Goal: Information Seeking & Learning: Learn about a topic

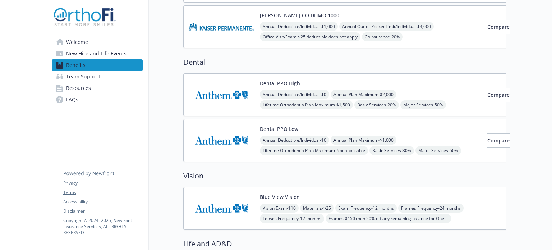
scroll to position [216, 0]
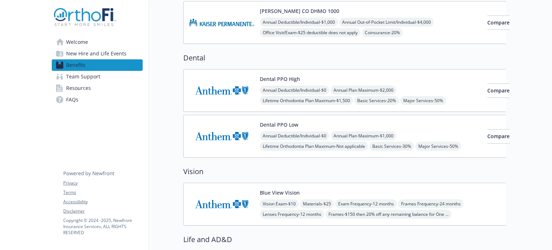
drag, startPoint x: 384, startPoint y: 122, endPoint x: 347, endPoint y: 60, distance: 72.1
click at [347, 60] on h2 "Dental" at bounding box center [349, 58] width 333 height 11
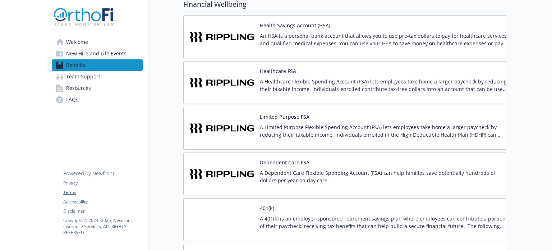
scroll to position [1115, 0]
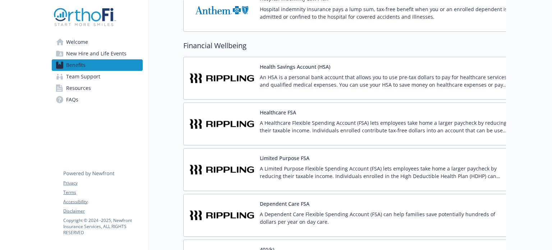
click at [436, 169] on p "A Limited Purpose Flexible Spending Account (FSA) lets employees take home a la…" at bounding box center [385, 172] width 250 height 15
drag, startPoint x: 436, startPoint y: 169, endPoint x: 437, endPoint y: 174, distance: 4.8
click at [436, 170] on p "A Limited Purpose Flexible Spending Account (FSA) lets employees take home a la…" at bounding box center [385, 172] width 250 height 15
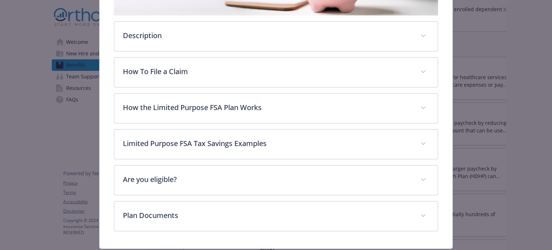
scroll to position [200, 0]
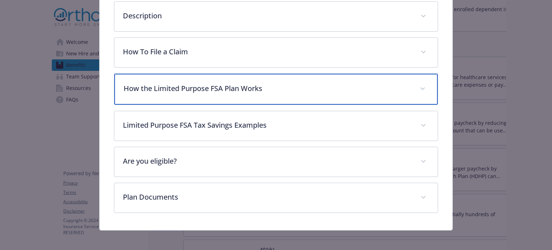
click at [421, 87] on icon "details for plan Financial Wellbeing - Limited Purpose FSA - Limited Purpose Fl…" at bounding box center [423, 88] width 4 height 3
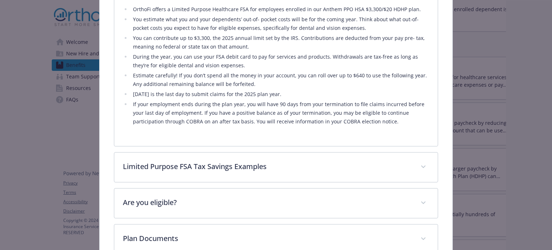
scroll to position [343, 0]
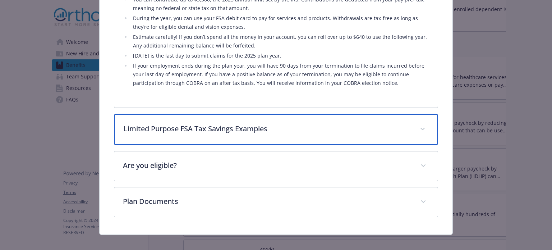
click at [423, 126] on span "details for plan Financial Wellbeing - Limited Purpose FSA - Limited Purpose Fl…" at bounding box center [423, 129] width 12 height 12
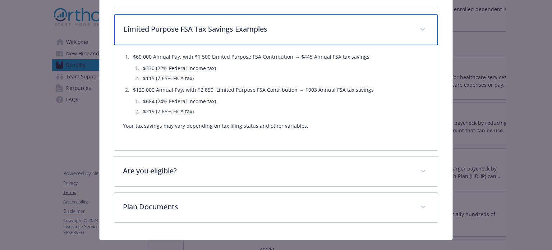
scroll to position [450, 0]
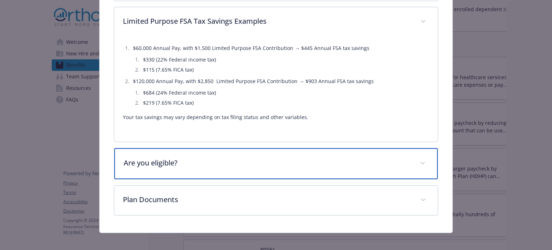
click at [417, 158] on span "details for plan Financial Wellbeing - Limited Purpose FSA - Limited Purpose Fl…" at bounding box center [423, 164] width 12 height 12
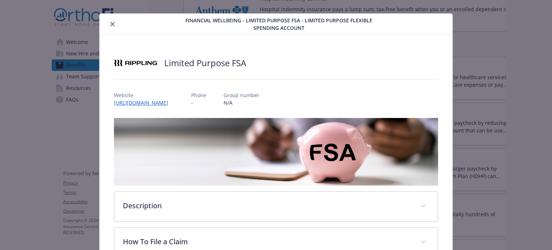
scroll to position [0, 0]
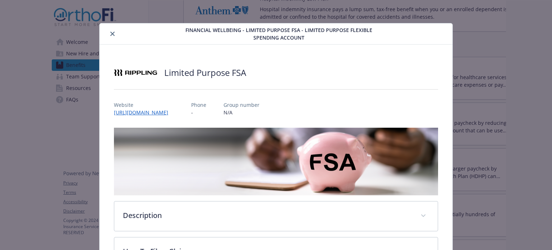
click at [112, 32] on icon "close" at bounding box center [112, 34] width 4 height 4
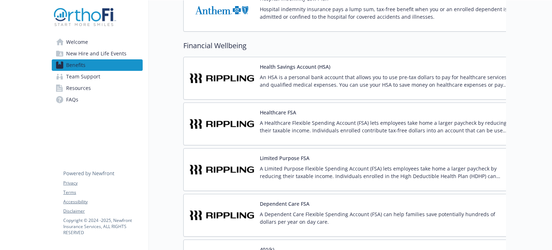
click at [332, 70] on div "Health Savings Account (HSA) An HSA is a personal bank account that allows you …" at bounding box center [385, 78] width 250 height 31
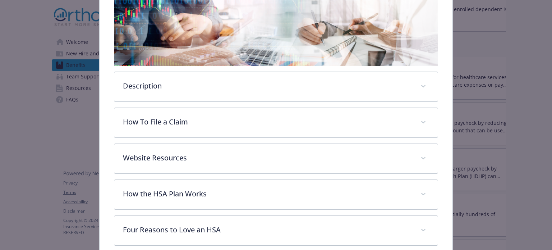
scroll to position [165, 0]
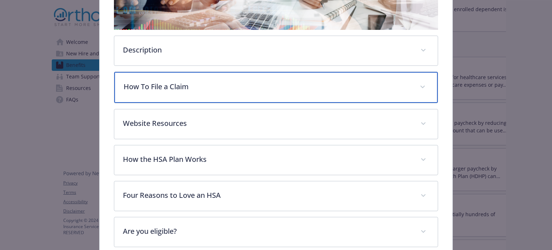
click at [421, 86] on icon "details for plan Financial Wellbeing - Health Savings Account (HSA) - Health Sa…" at bounding box center [423, 87] width 4 height 3
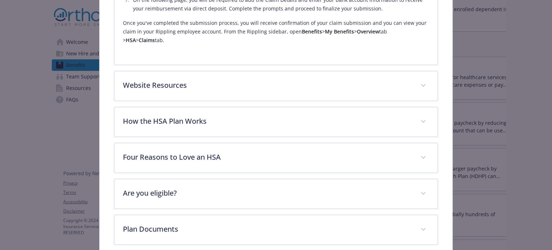
scroll to position [417, 0]
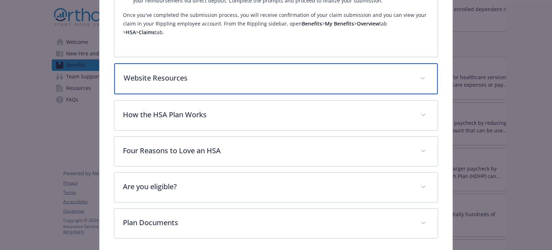
click at [424, 72] on div "Website Resources" at bounding box center [275, 78] width 323 height 31
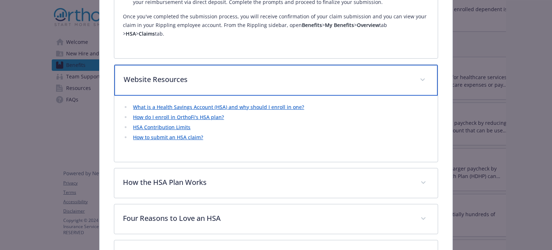
scroll to position [510, 0]
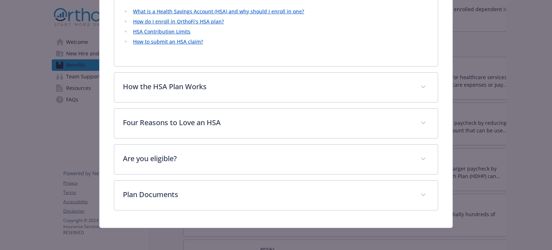
click at [180, 42] on link "How to submit an HSA claim?" at bounding box center [168, 41] width 70 height 7
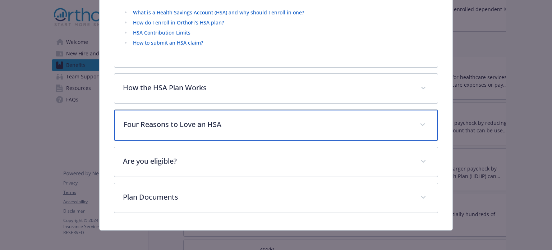
click at [421, 123] on icon "details for plan Financial Wellbeing - Health Savings Account (HSA) - Health Sa…" at bounding box center [423, 124] width 4 height 3
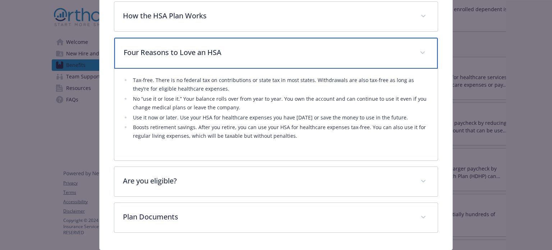
scroll to position [602, 0]
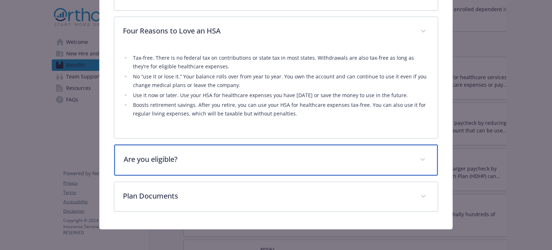
click at [419, 159] on span "details for plan Financial Wellbeing - Health Savings Account (HSA) - Health Sa…" at bounding box center [423, 160] width 12 height 12
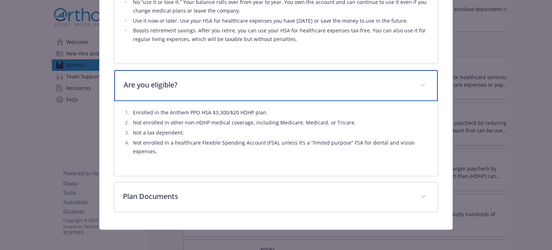
scroll to position [676, 0]
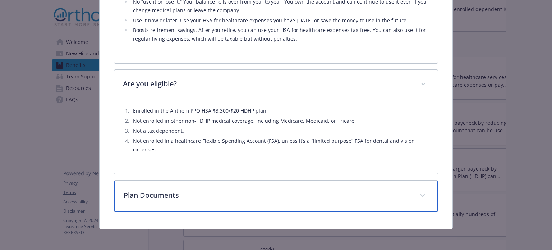
click at [419, 192] on span "details for plan Financial Wellbeing - Health Savings Account (HSA) - Health Sa…" at bounding box center [423, 196] width 12 height 12
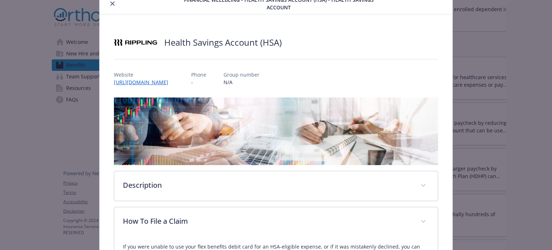
scroll to position [0, 0]
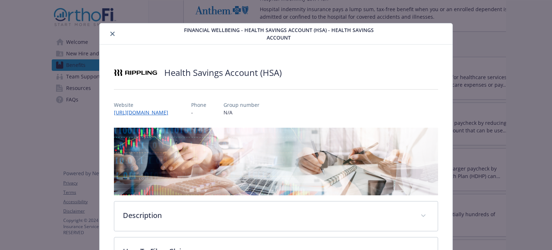
click at [111, 32] on icon "close" at bounding box center [112, 34] width 4 height 4
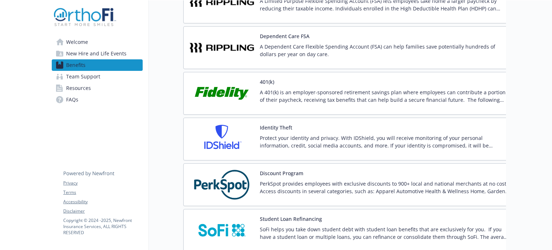
scroll to position [1295, 0]
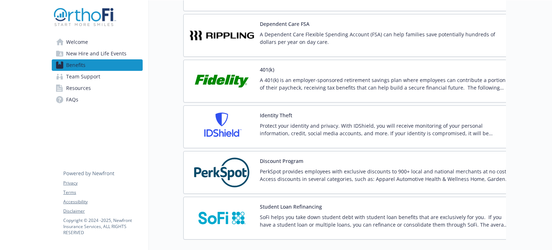
click at [320, 72] on div "401(k) A 401(k) is an employer-sponsored retirement savings plan where employee…" at bounding box center [385, 81] width 250 height 31
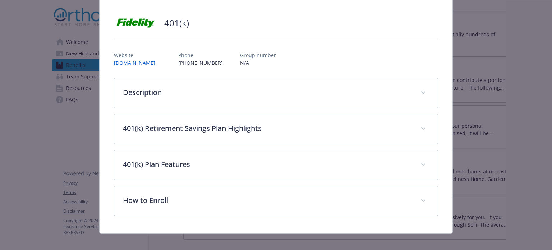
scroll to position [49, 0]
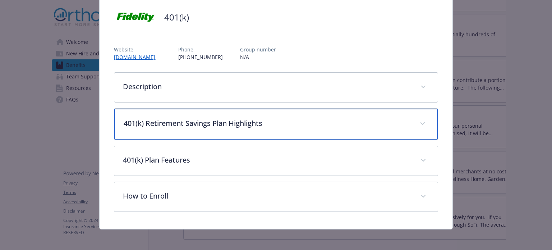
click at [418, 120] on span "details for plan Financial Wellbeing - 401(k) - 401(k)" at bounding box center [423, 124] width 12 height 12
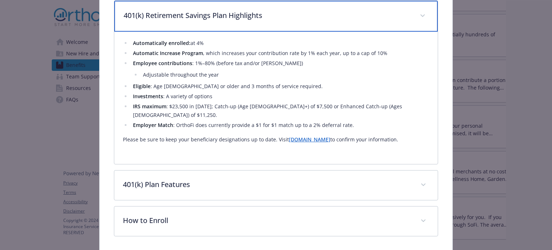
scroll to position [174, 0]
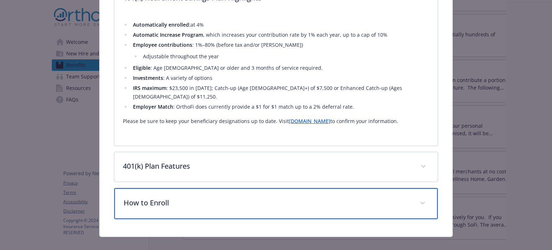
click at [417, 197] on span "details for plan Financial Wellbeing - 401(k) - 401(k)" at bounding box center [423, 203] width 12 height 12
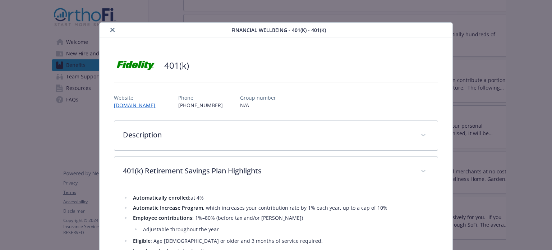
scroll to position [0, 0]
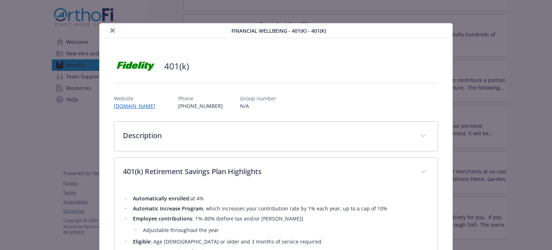
click at [110, 29] on icon "close" at bounding box center [112, 30] width 4 height 4
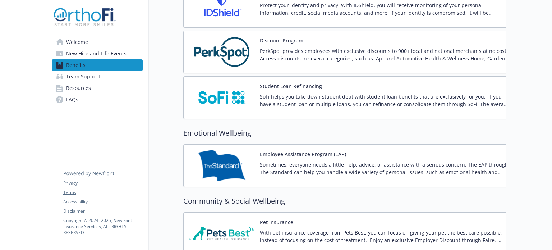
scroll to position [1439, 0]
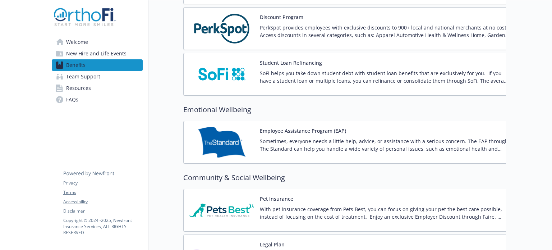
click at [307, 74] on p "SoFi helps you take down student debt with student loan benefits that are exclu…" at bounding box center [385, 76] width 250 height 15
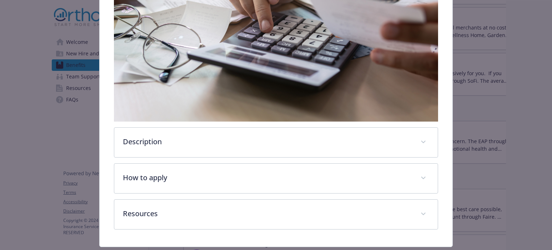
scroll to position [233, 0]
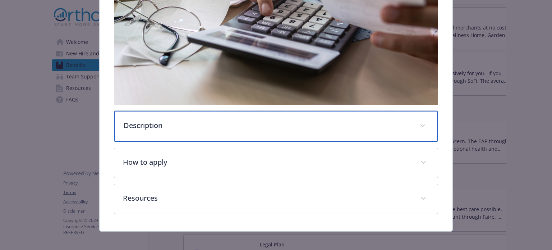
click at [421, 124] on icon "details for plan Financial Wellbeing - Student Loan Refinancing - Financial Wel…" at bounding box center [423, 125] width 4 height 3
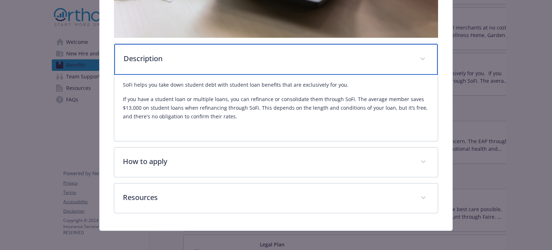
scroll to position [300, 0]
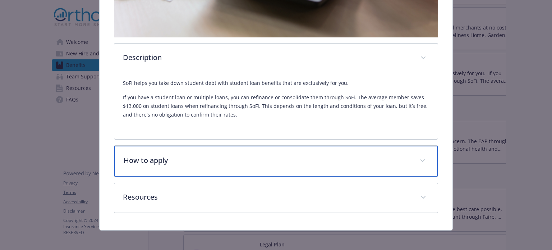
click at [413, 156] on div "How to apply" at bounding box center [275, 161] width 323 height 31
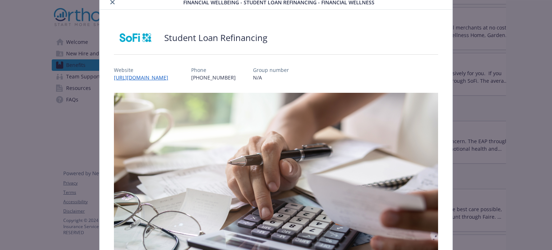
scroll to position [0, 0]
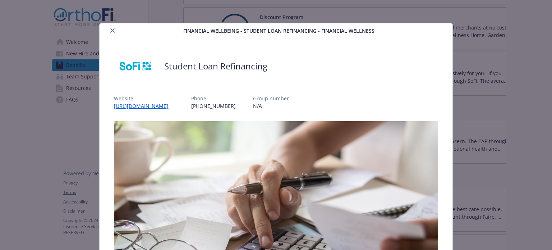
click at [112, 28] on button "close" at bounding box center [112, 30] width 9 height 9
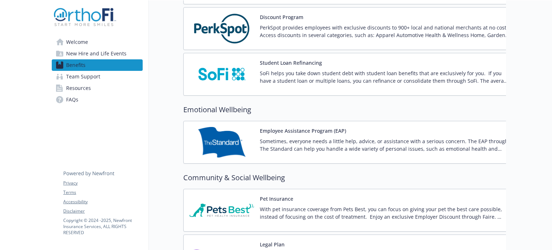
scroll to position [1475, 0]
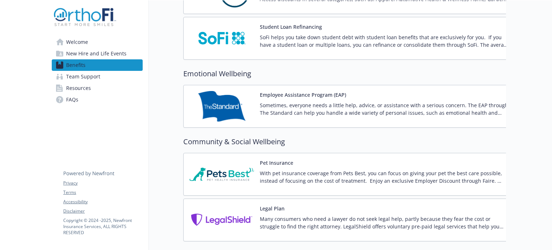
click at [315, 101] on p "Sometimes, everyone needs a little help, advice, or assistance with a serious c…" at bounding box center [385, 108] width 250 height 15
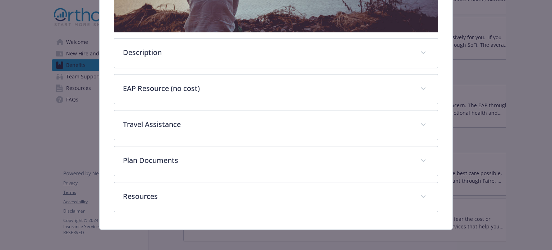
scroll to position [231, 0]
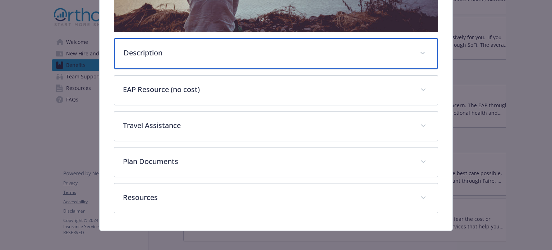
click at [421, 51] on span "details for plan Emotional Wellbeing - Employee Assistance Program (EAP) - Empl…" at bounding box center [423, 53] width 12 height 12
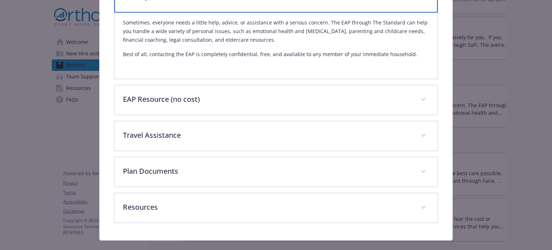
scroll to position [298, 0]
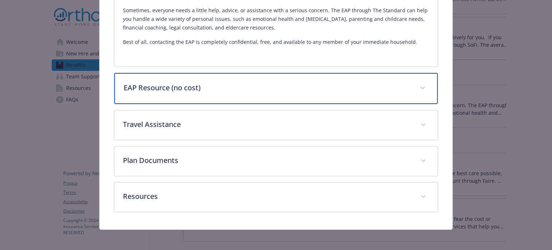
click at [417, 82] on span "details for plan Emotional Wellbeing - Employee Assistance Program (EAP) - Empl…" at bounding box center [423, 88] width 12 height 12
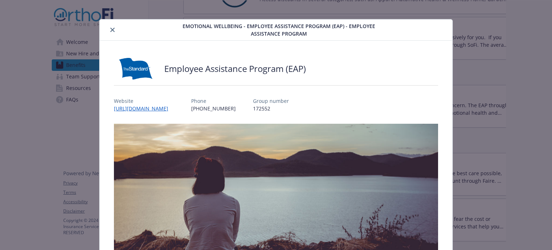
scroll to position [0, 0]
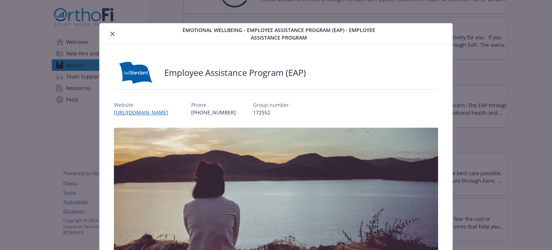
click at [111, 36] on icon "close" at bounding box center [112, 34] width 4 height 4
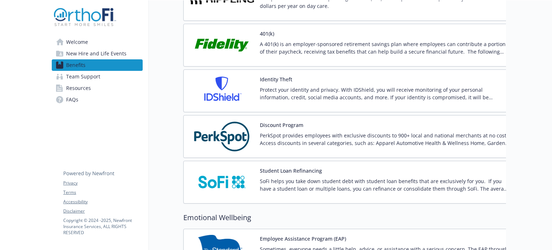
scroll to position [1223, 0]
